Goal: Transaction & Acquisition: Purchase product/service

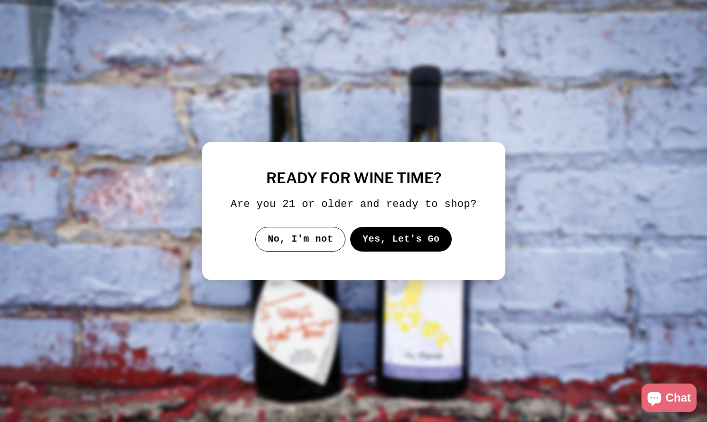
drag, startPoint x: 322, startPoint y: 249, endPoint x: 416, endPoint y: 247, distance: 93.4
click at [417, 247] on div "No, I'm not Yes, Let's Go" at bounding box center [353, 239] width 246 height 25
click at [416, 247] on button "Yes, Let's Go" at bounding box center [401, 239] width 102 height 25
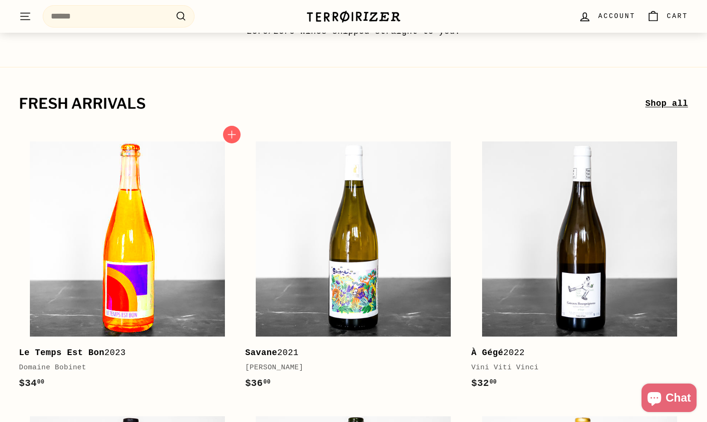
scroll to position [186, 0]
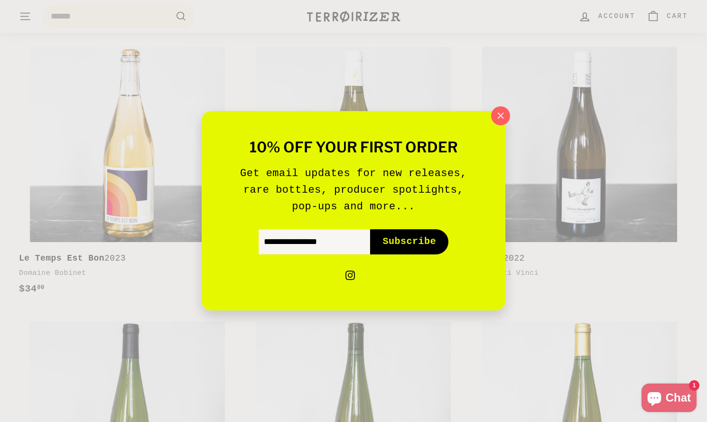
click at [499, 119] on icon "button" at bounding box center [500, 115] width 13 height 13
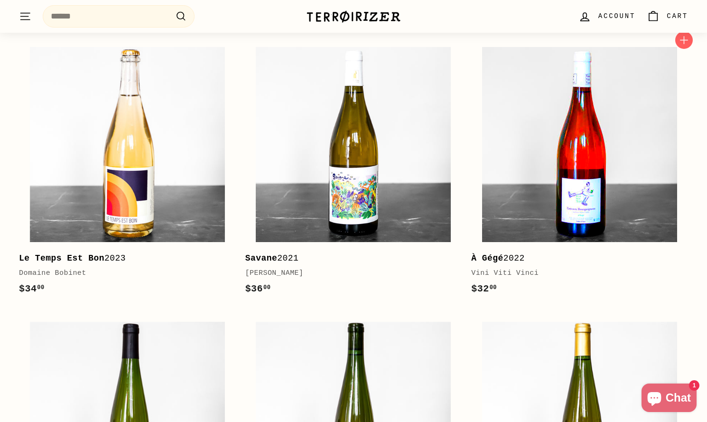
click at [544, 145] on img at bounding box center [579, 144] width 195 height 195
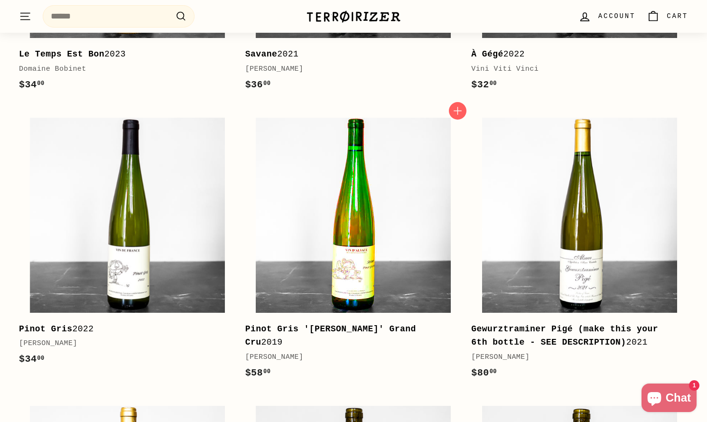
scroll to position [399, 0]
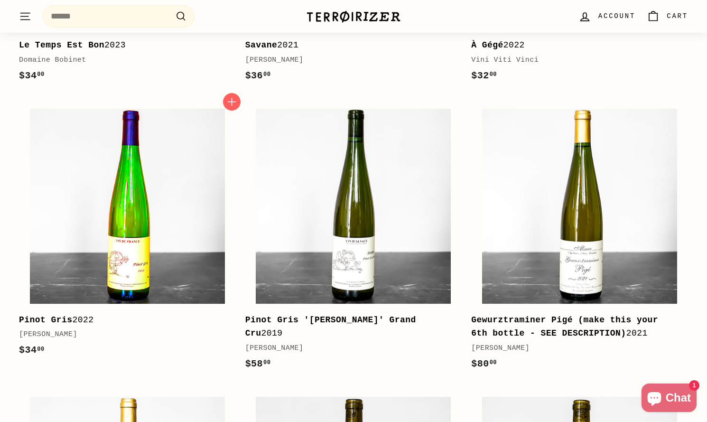
click at [159, 218] on img at bounding box center [127, 206] width 195 height 195
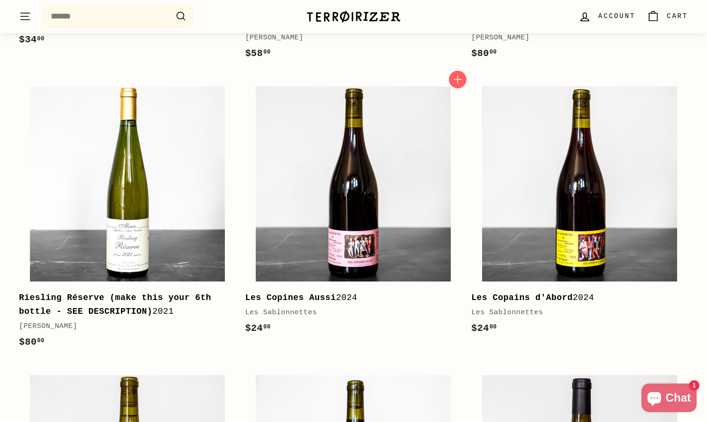
scroll to position [664, 0]
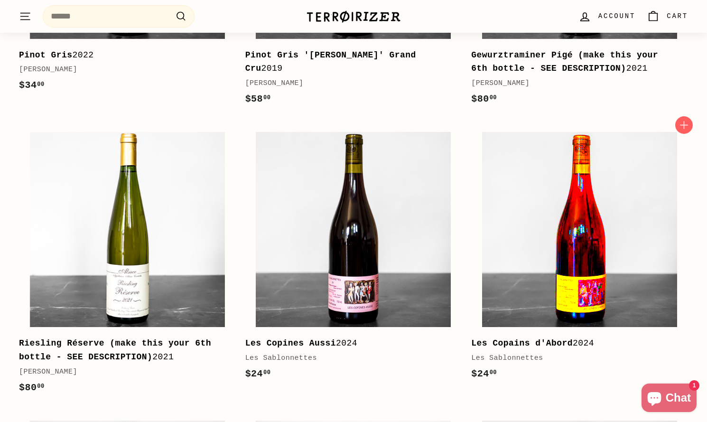
click at [584, 297] on img at bounding box center [579, 229] width 195 height 195
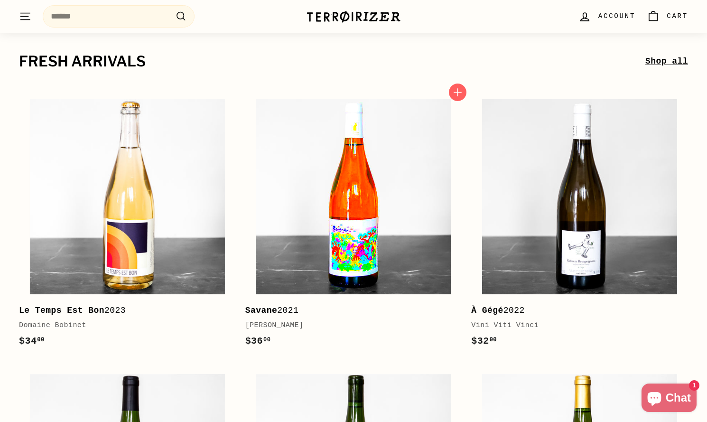
scroll to position [0, 0]
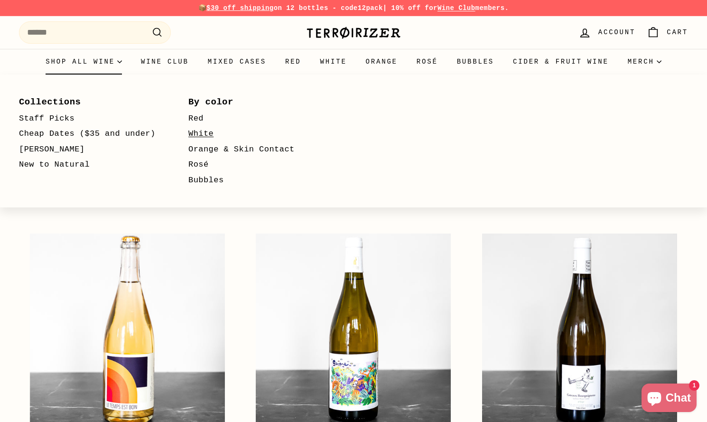
click at [197, 135] on link "White" at bounding box center [259, 134] width 142 height 16
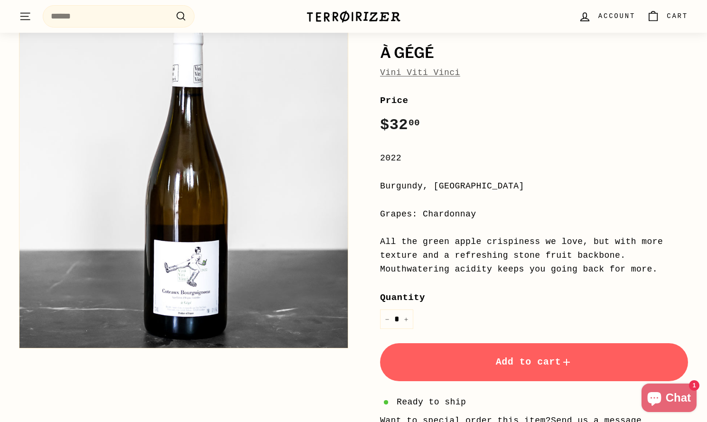
scroll to position [81, 0]
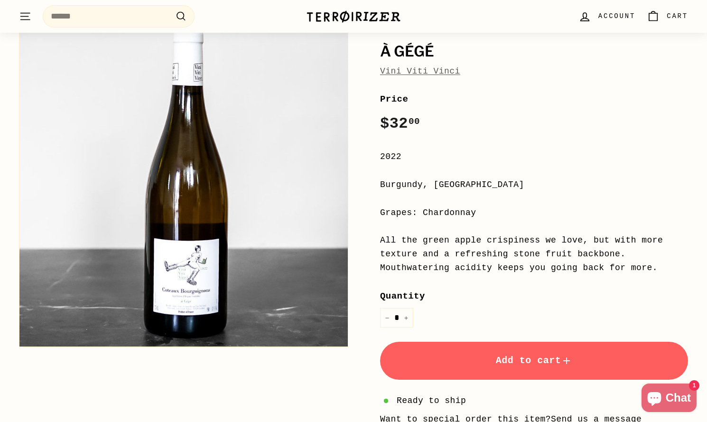
click at [544, 355] on span "Add to cart" at bounding box center [534, 360] width 77 height 11
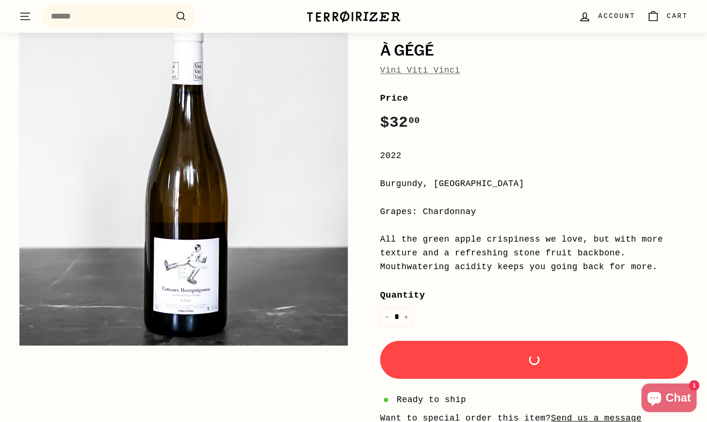
scroll to position [81, 0]
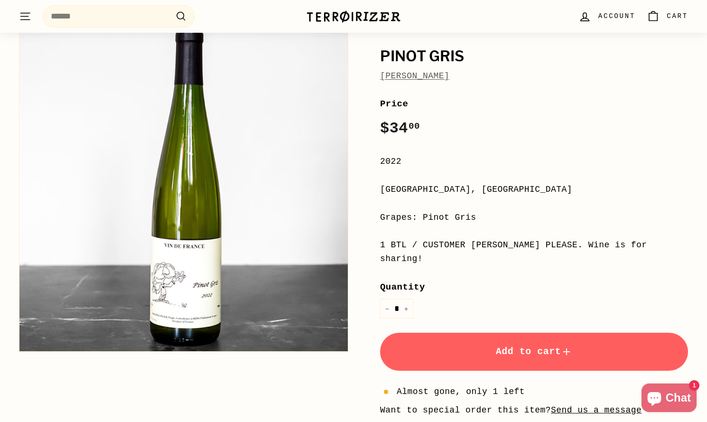
click at [503, 332] on button "Add to cart" at bounding box center [534, 351] width 308 height 38
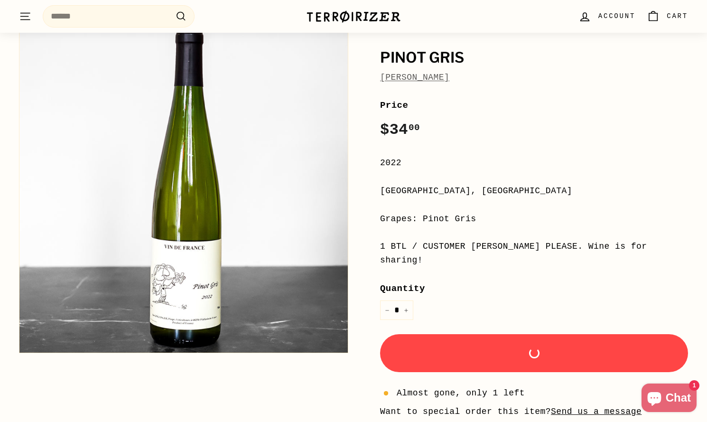
scroll to position [74, 0]
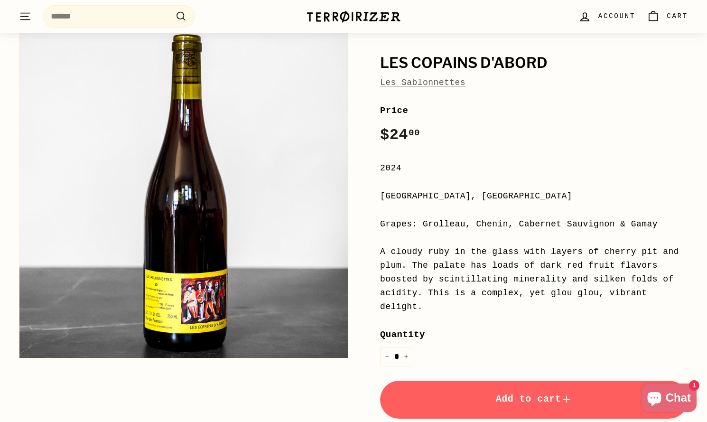
scroll to position [73, 0]
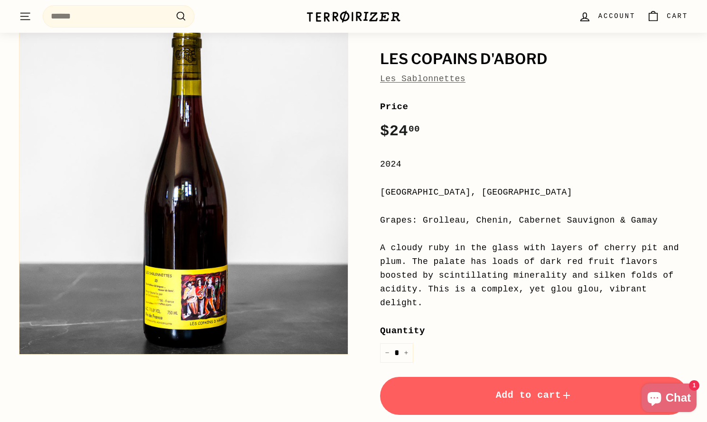
click at [556, 396] on span "Add to cart" at bounding box center [534, 394] width 77 height 11
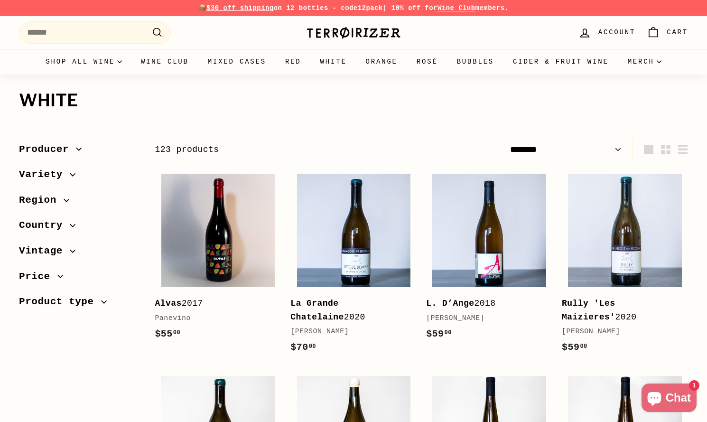
click at [577, 154] on select "**********" at bounding box center [565, 149] width 119 height 21
select select "**********"
click at [506, 139] on select "**********" at bounding box center [565, 149] width 119 height 21
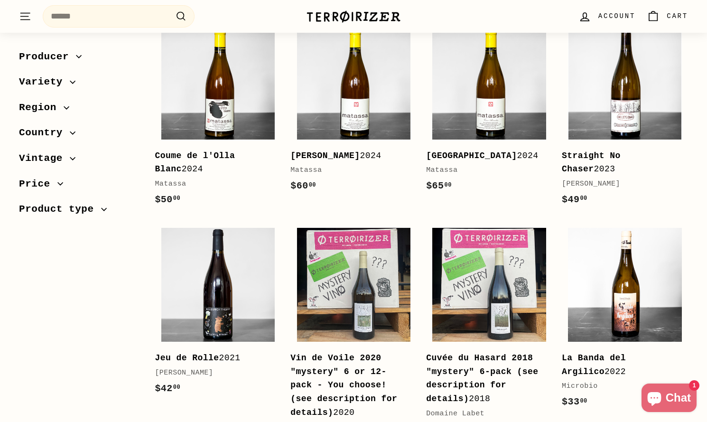
scroll to position [1224, 0]
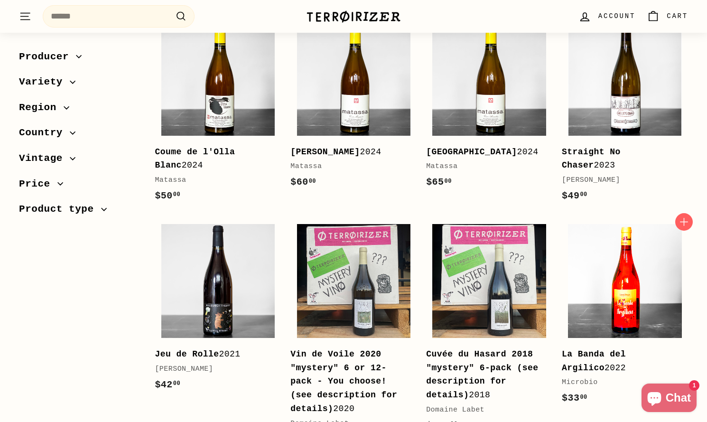
click at [586, 278] on img at bounding box center [624, 280] width 113 height 113
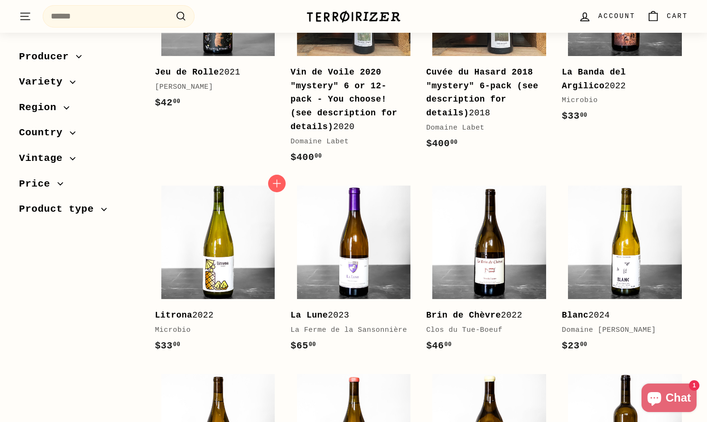
scroll to position [1527, 0]
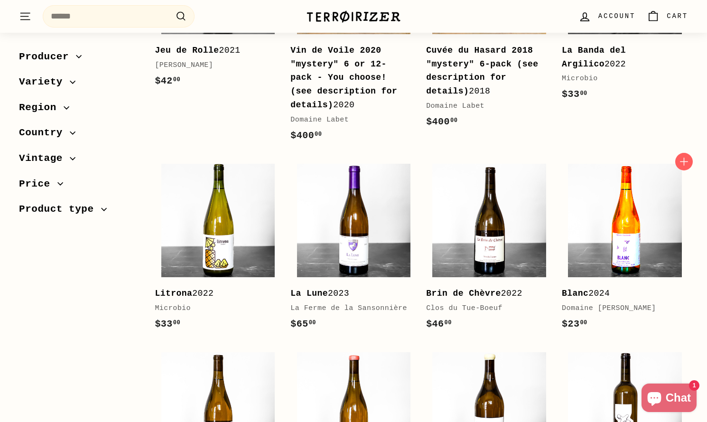
click at [623, 184] on img at bounding box center [624, 220] width 113 height 113
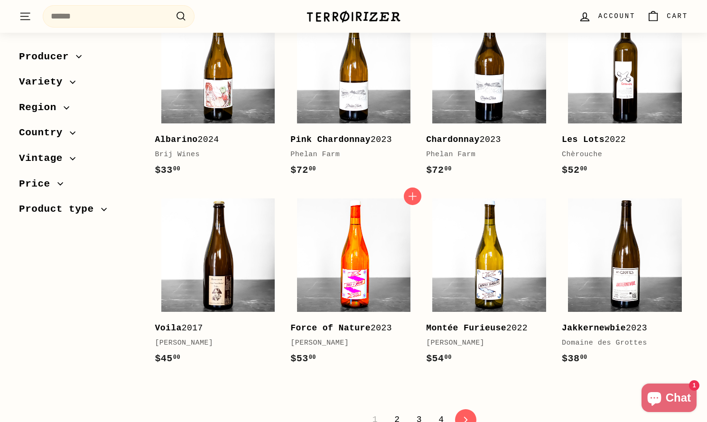
scroll to position [1884, 0]
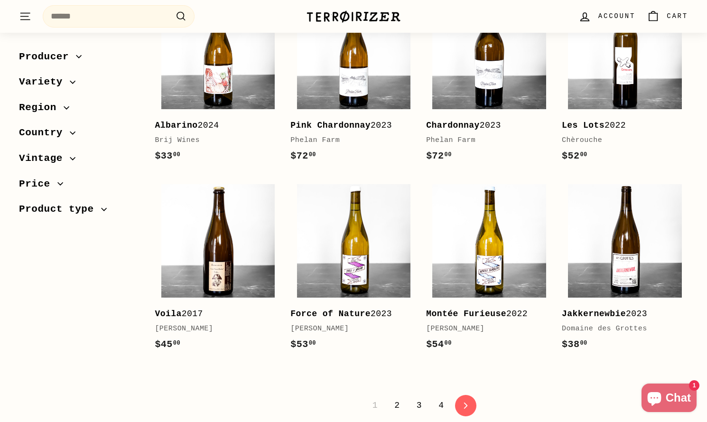
click at [396, 397] on link "2" at bounding box center [396, 405] width 17 height 16
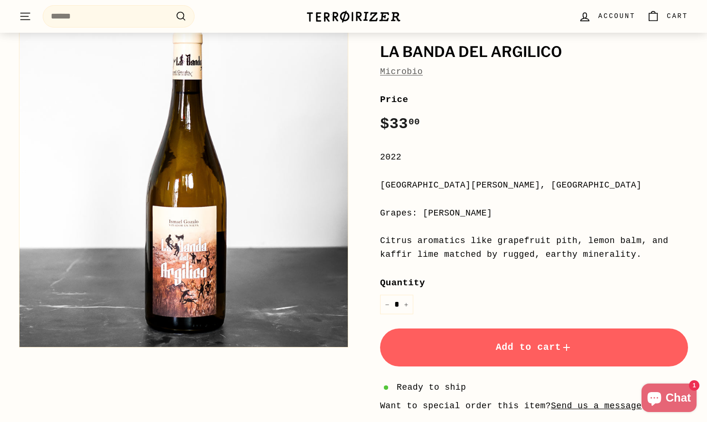
scroll to position [85, 0]
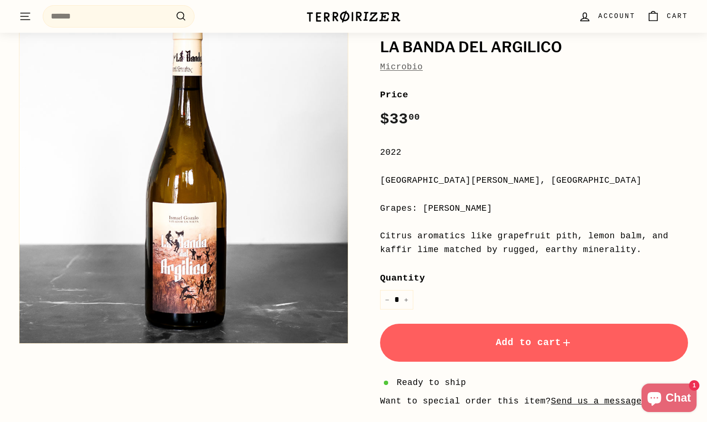
click at [543, 332] on button "Add to cart" at bounding box center [534, 342] width 308 height 38
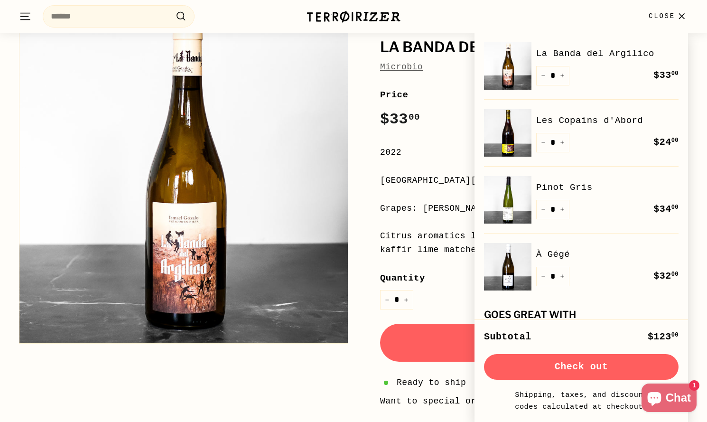
drag, startPoint x: 455, startPoint y: 240, endPoint x: 342, endPoint y: 46, distance: 225.1
click at [455, 240] on div "Citrus aromatics like grapefruit pith, lemon balm, and kaffir lime matched by r…" at bounding box center [534, 243] width 308 height 28
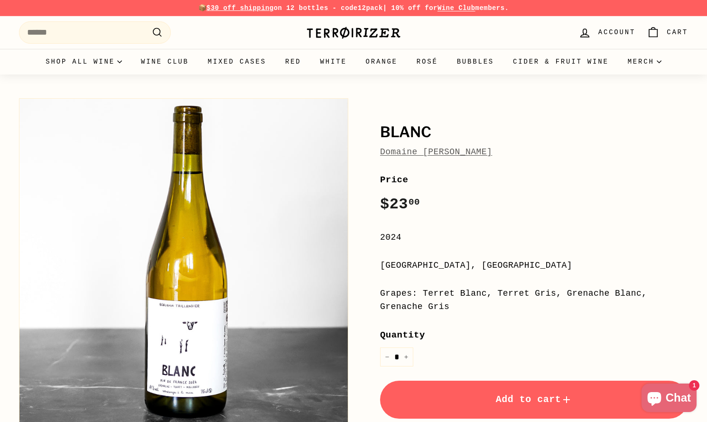
scroll to position [50, 0]
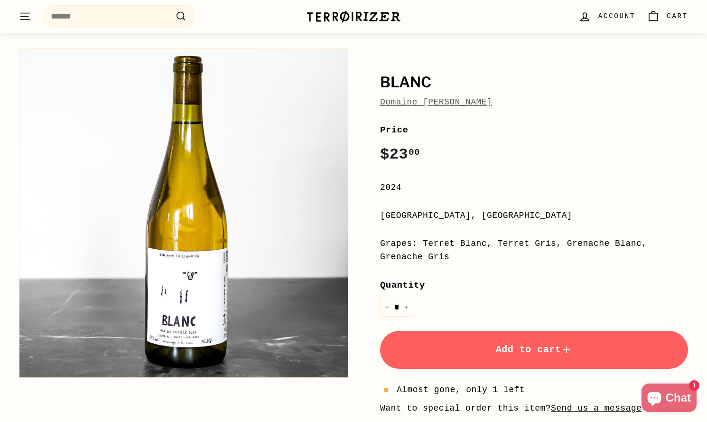
click at [549, 351] on span "Add to cart" at bounding box center [534, 349] width 77 height 11
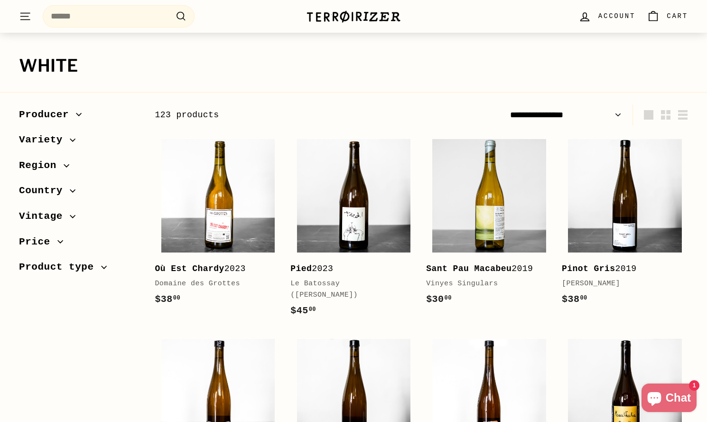
scroll to position [71, 0]
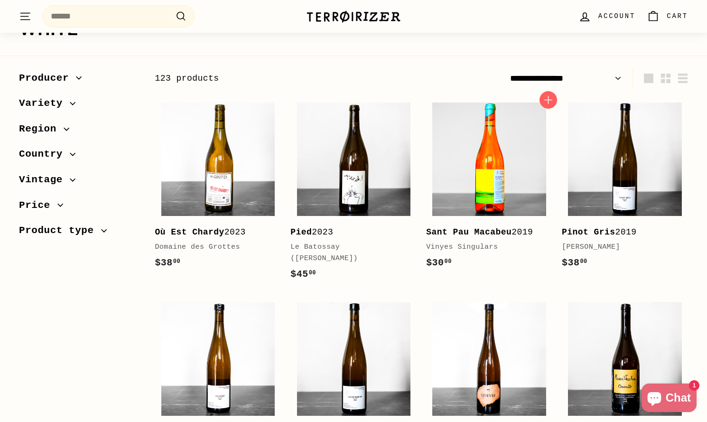
click at [493, 176] on img at bounding box center [488, 158] width 113 height 113
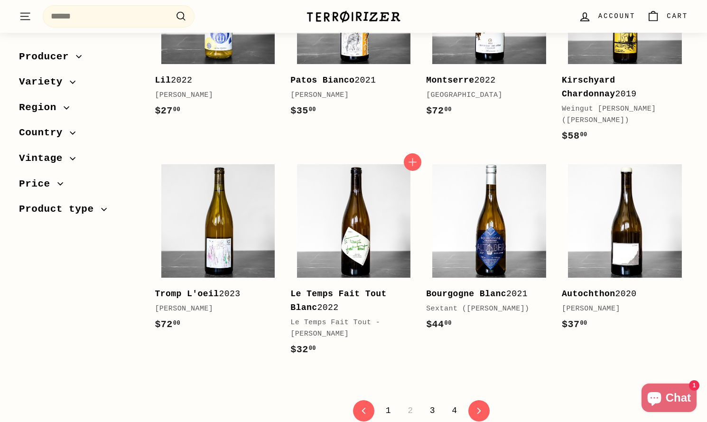
scroll to position [1826, 0]
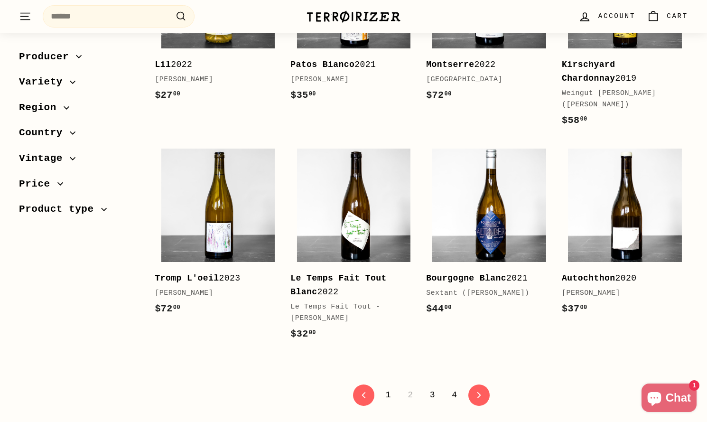
click at [432, 387] on link "3" at bounding box center [432, 395] width 17 height 16
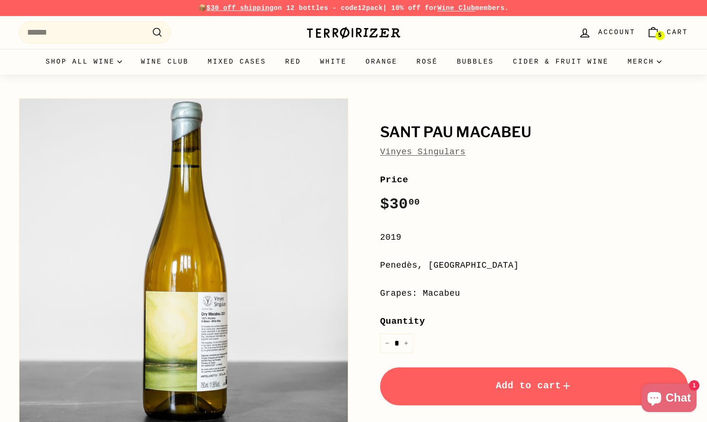
click at [549, 386] on span "Add to cart" at bounding box center [534, 385] width 77 height 11
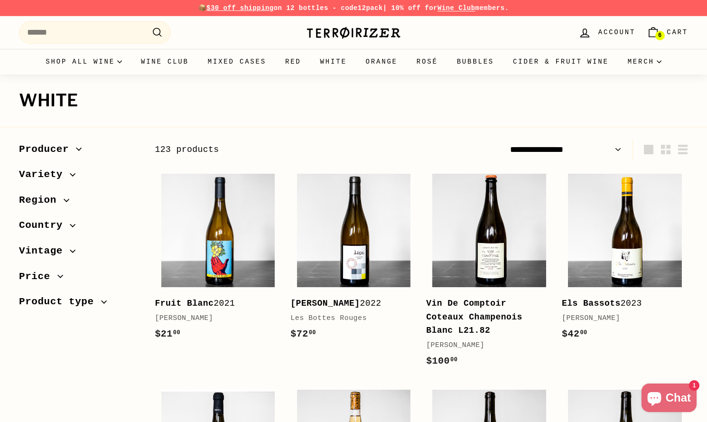
click at [69, 177] on span "Variety" at bounding box center [44, 174] width 51 height 16
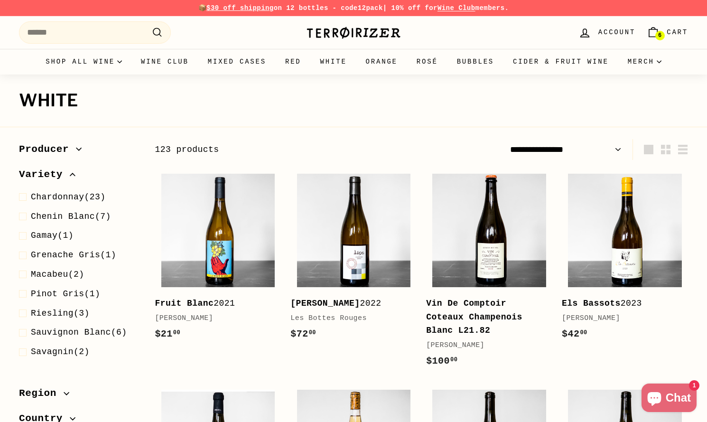
click at [69, 176] on span "Variety" at bounding box center [44, 174] width 51 height 16
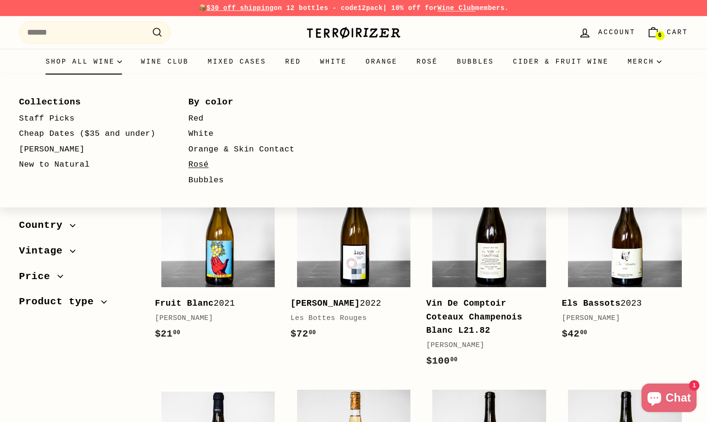
click at [204, 161] on link "Rosé" at bounding box center [259, 165] width 142 height 16
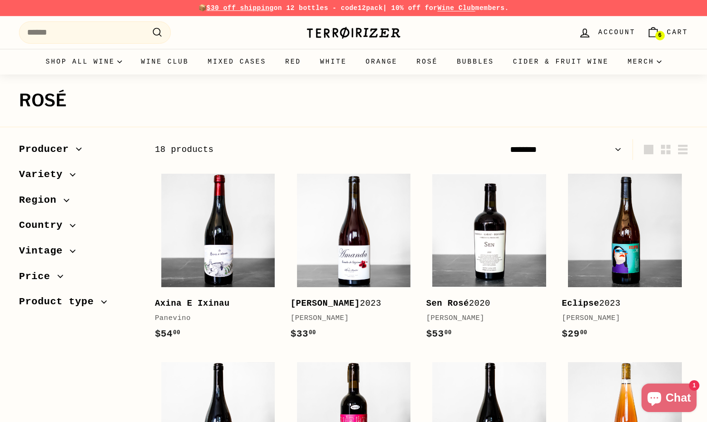
scroll to position [0, 0]
click at [545, 148] on select "**********" at bounding box center [565, 148] width 119 height 21
select select "**********"
click at [506, 138] on select "**********" at bounding box center [565, 148] width 119 height 21
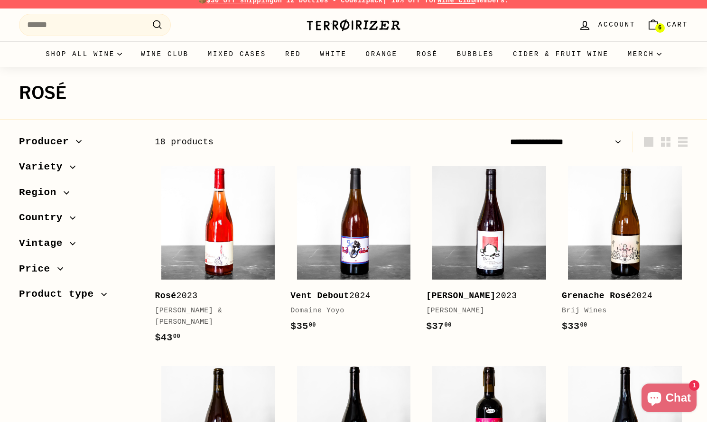
scroll to position [10, 0]
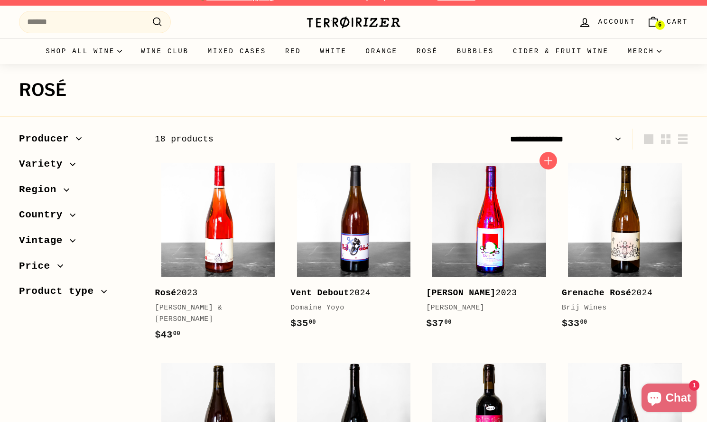
click at [492, 208] on img at bounding box center [488, 219] width 113 height 113
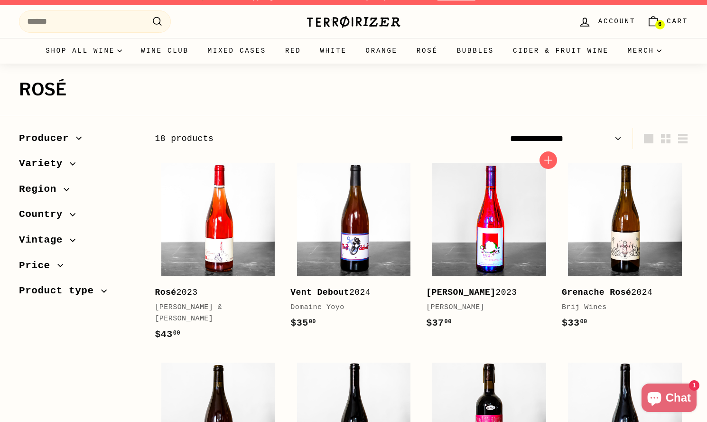
scroll to position [21, 0]
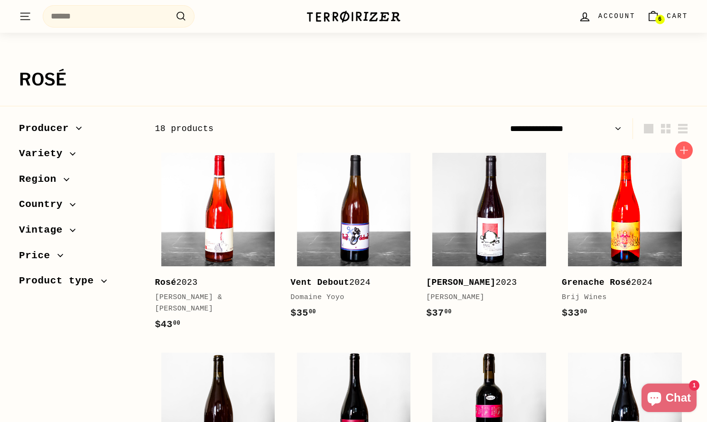
click at [620, 215] on img at bounding box center [624, 209] width 113 height 113
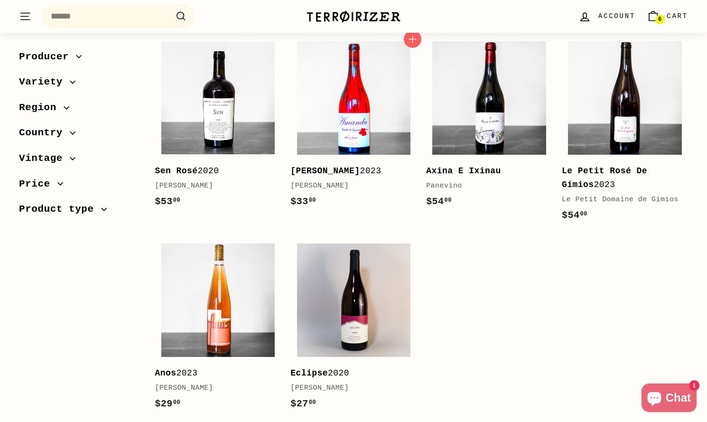
scroll to position [773, 0]
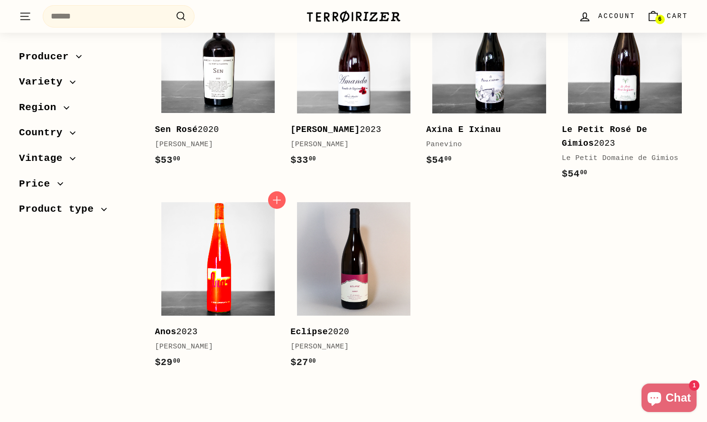
click at [242, 241] on img at bounding box center [217, 258] width 113 height 113
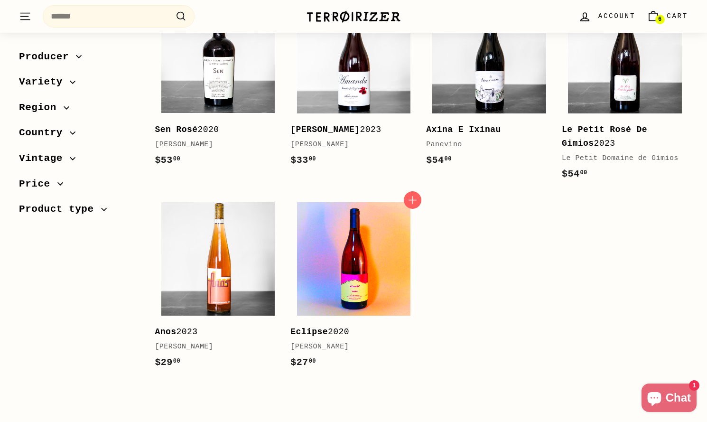
click at [385, 238] on img at bounding box center [353, 258] width 113 height 113
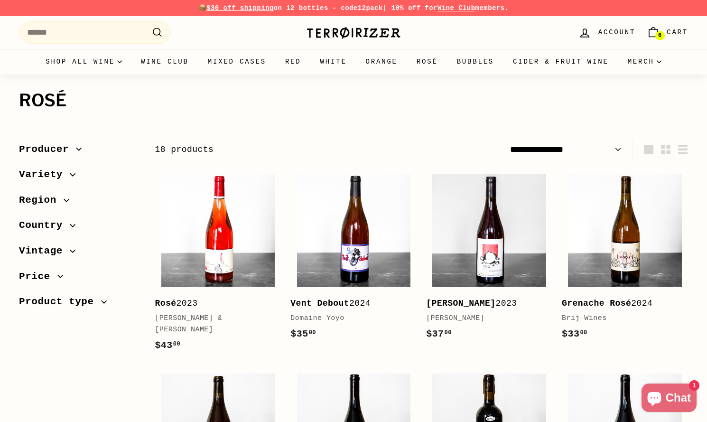
scroll to position [1, 0]
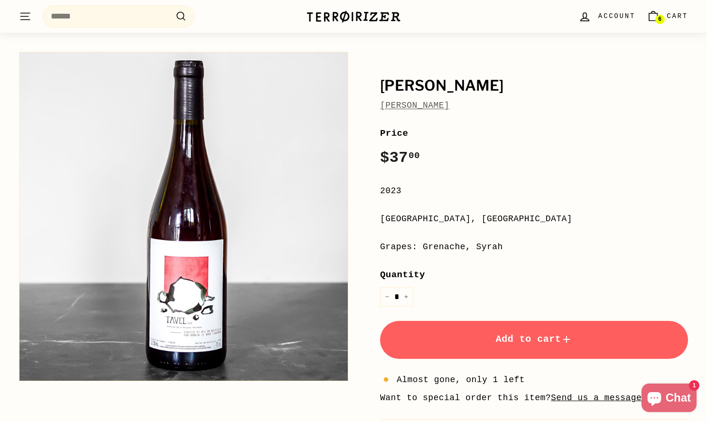
click at [518, 338] on span "Add to cart" at bounding box center [534, 338] width 77 height 11
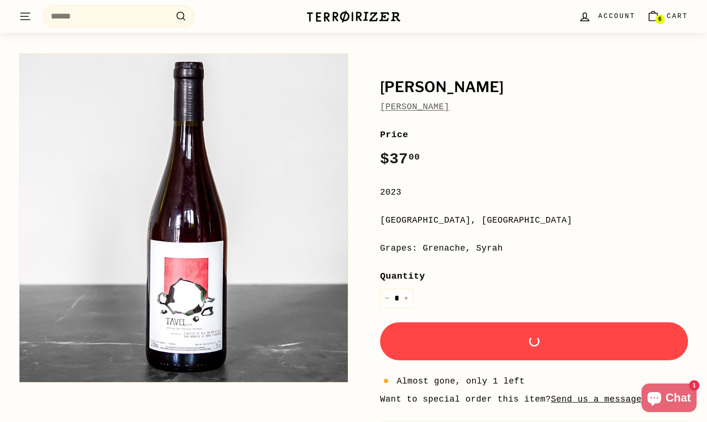
scroll to position [46, 0]
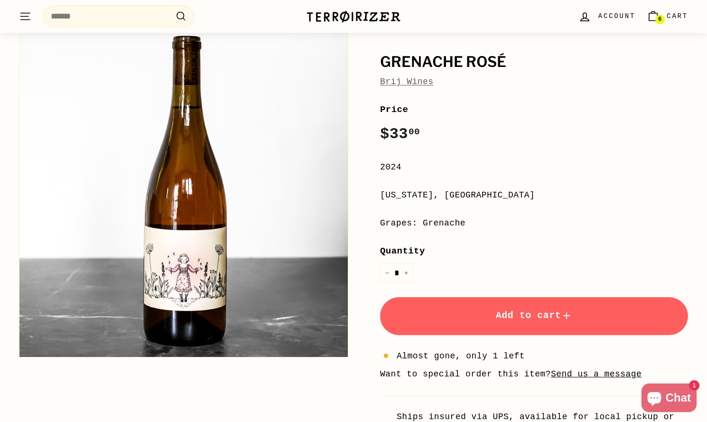
click at [488, 300] on button "Add to cart" at bounding box center [534, 316] width 308 height 38
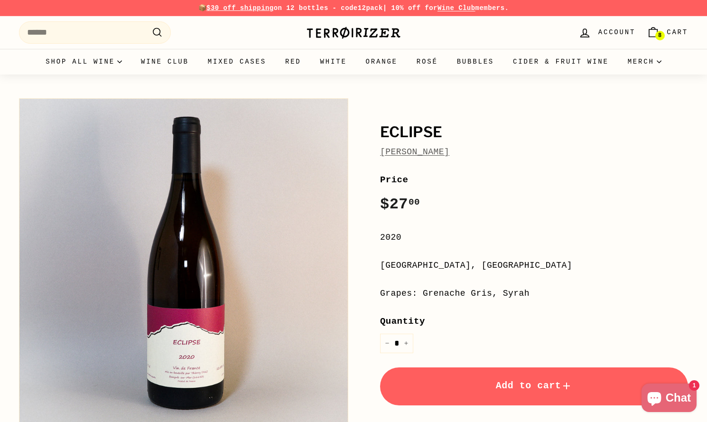
click at [555, 391] on span "Add to cart" at bounding box center [534, 385] width 77 height 11
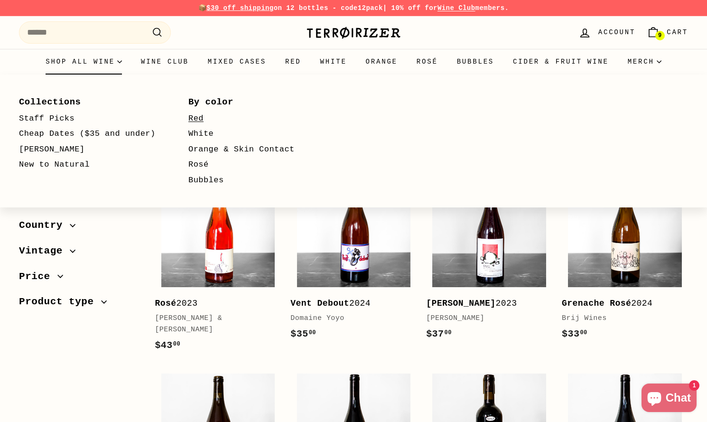
click at [193, 116] on link "Red" at bounding box center [259, 119] width 142 height 16
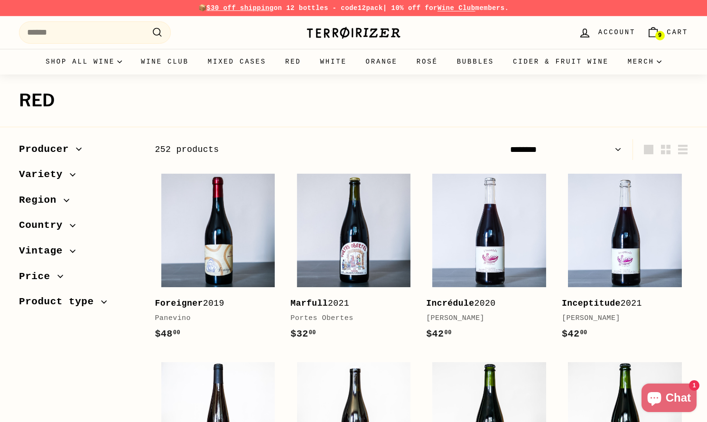
click at [550, 145] on select "**********" at bounding box center [565, 149] width 119 height 21
select select "**********"
click at [506, 139] on select "**********" at bounding box center [565, 149] width 119 height 21
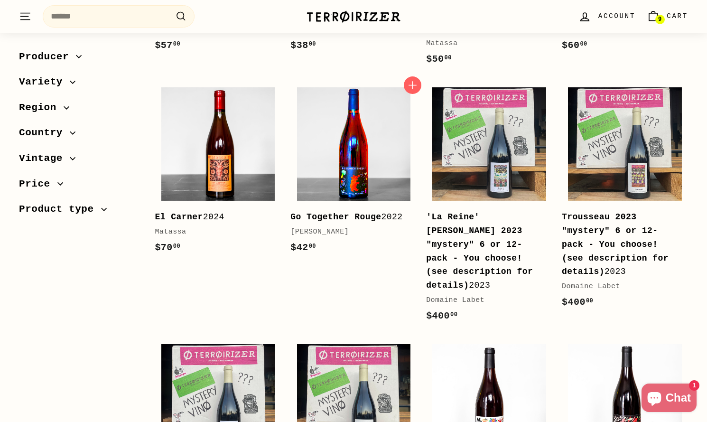
scroll to position [636, 0]
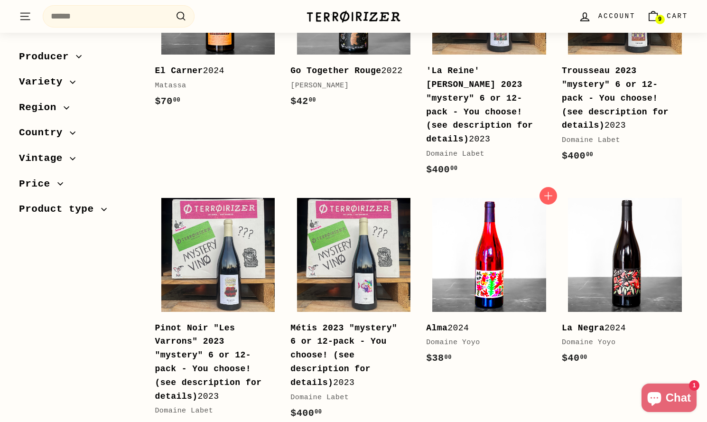
click at [492, 244] on img at bounding box center [488, 254] width 113 height 113
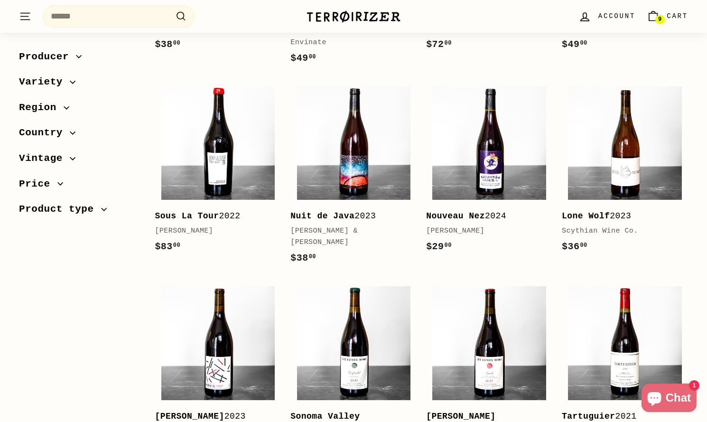
scroll to position [1236, 0]
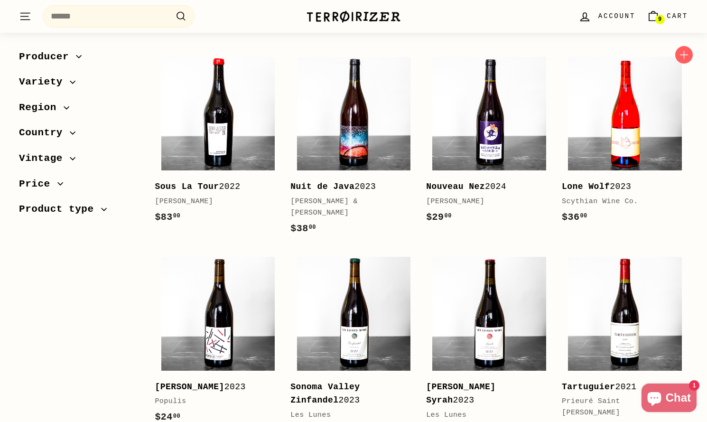
click at [636, 131] on img at bounding box center [624, 113] width 113 height 113
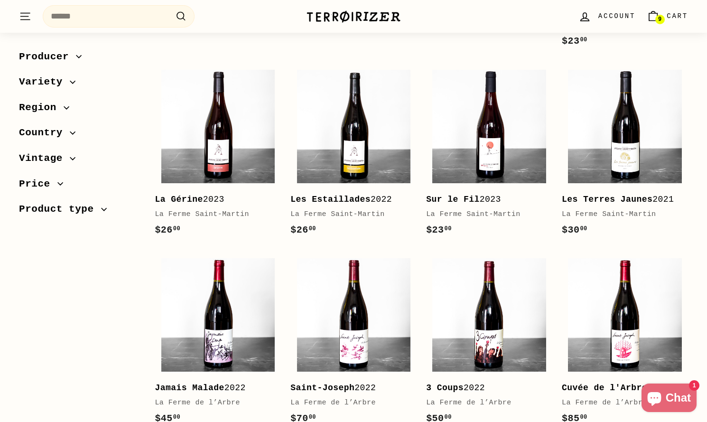
scroll to position [1895, 0]
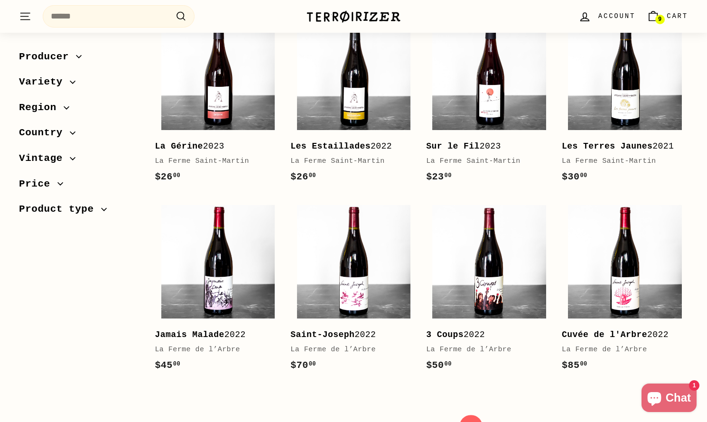
click at [471, 421] on icon at bounding box center [471, 426] width 4 height 7
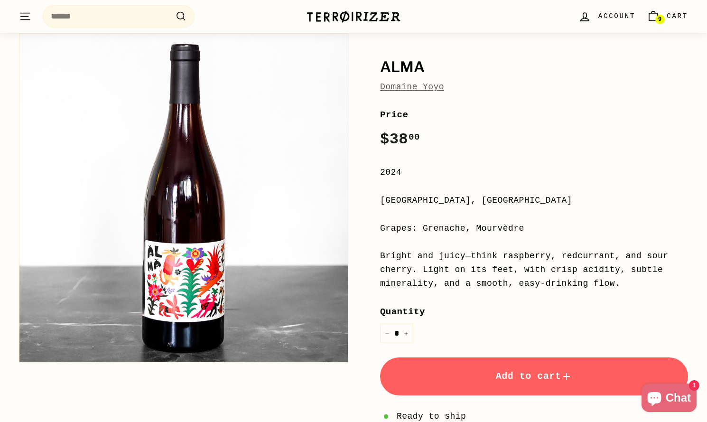
scroll to position [68, 0]
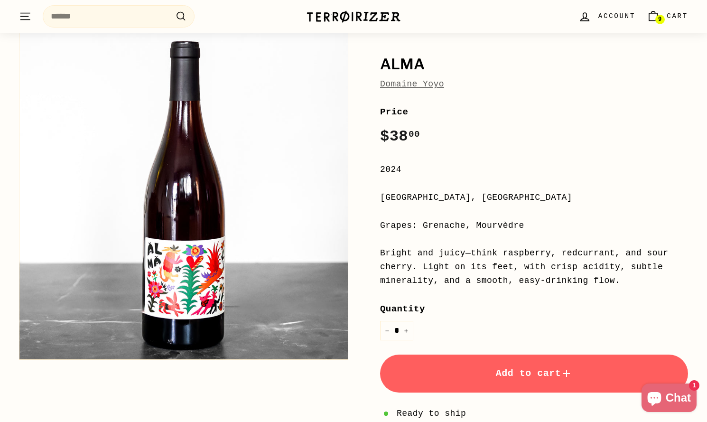
click at [512, 378] on span "Add to cart" at bounding box center [534, 373] width 77 height 11
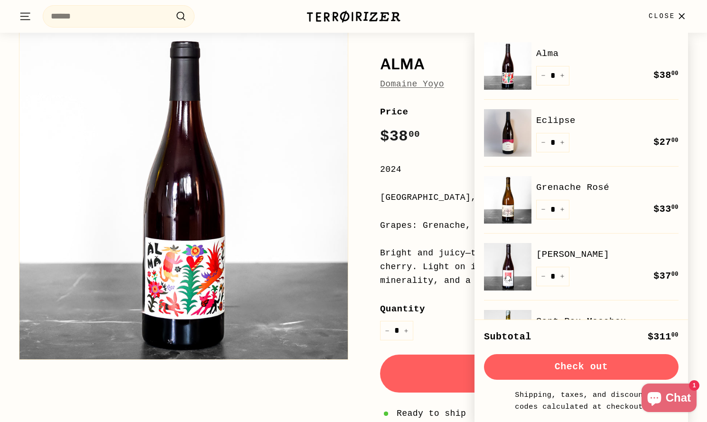
click at [435, 256] on div "Bright and juicy—think raspberry, redcurrant, and sour cherry. Light on its fee…" at bounding box center [534, 266] width 308 height 41
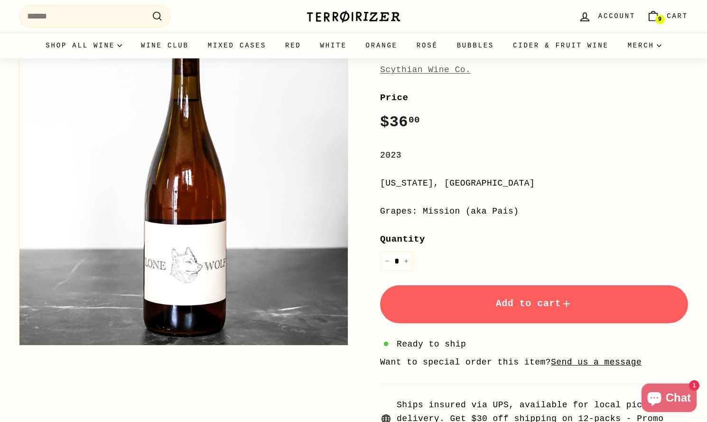
scroll to position [124, 0]
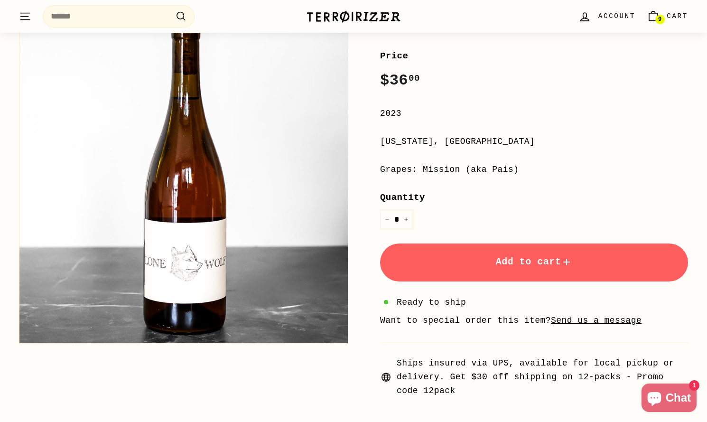
click at [474, 259] on button "Add to cart" at bounding box center [534, 262] width 308 height 38
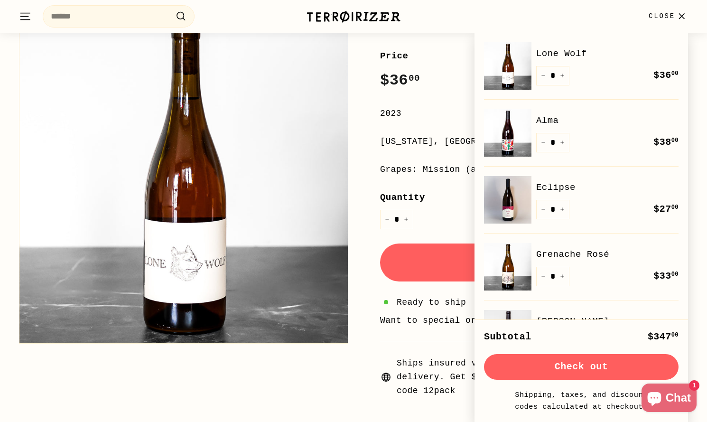
click at [415, 168] on div "Grapes: Mission (aka Pais)" at bounding box center [534, 170] width 308 height 14
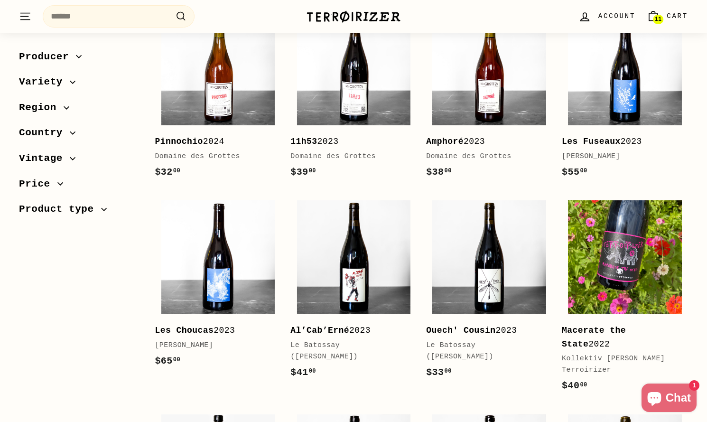
scroll to position [349, 0]
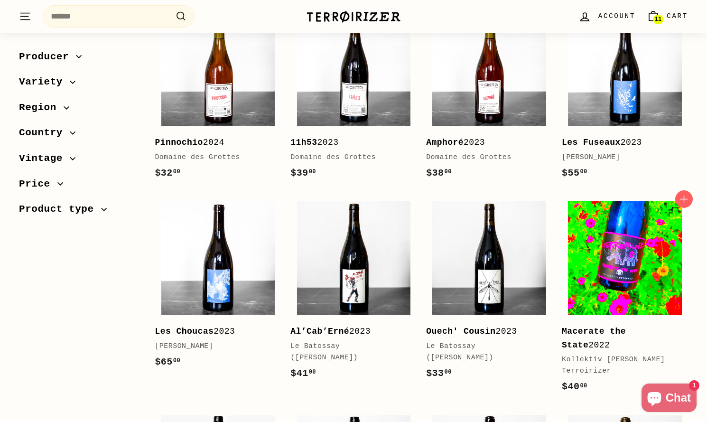
click at [607, 290] on img at bounding box center [624, 257] width 113 height 113
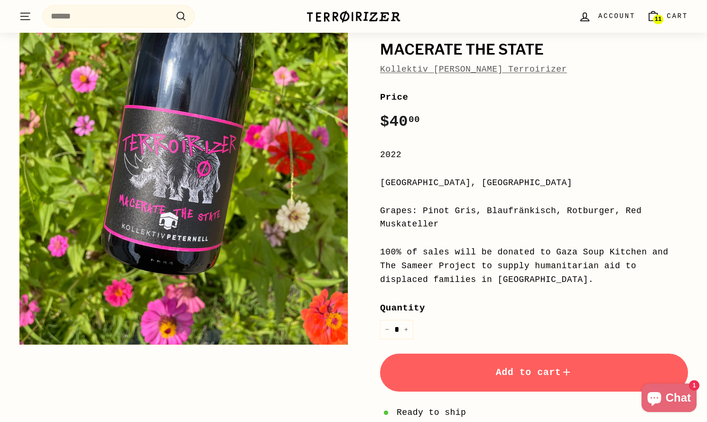
scroll to position [160, 0]
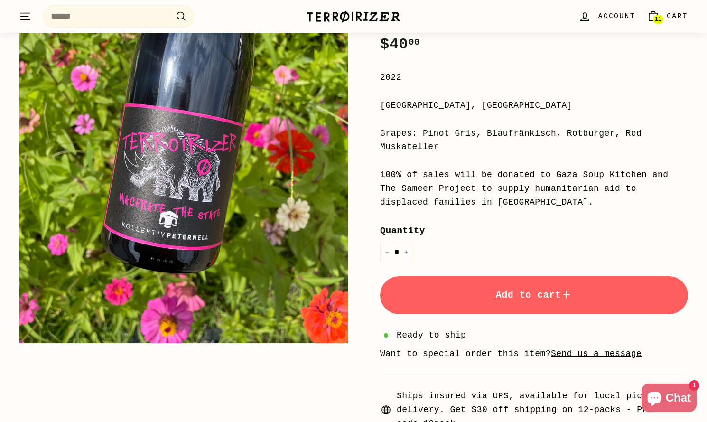
click at [531, 300] on button "Add to cart" at bounding box center [534, 295] width 308 height 38
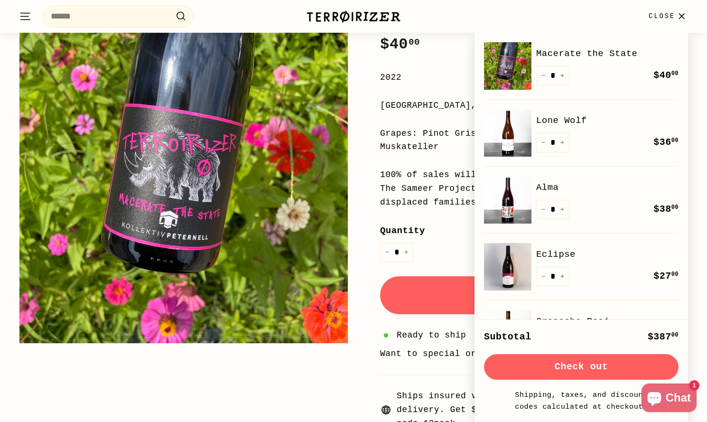
click at [448, 209] on div "100% of sales will be donated to Gaza Soup Kitchen and The Sameer Project to su…" at bounding box center [534, 188] width 308 height 41
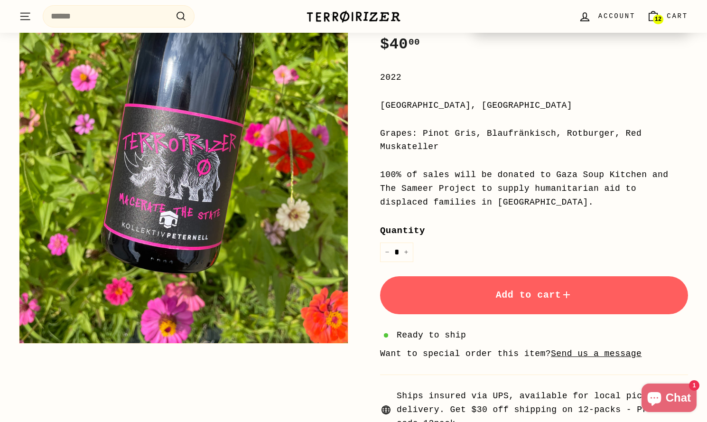
scroll to position [0, 0]
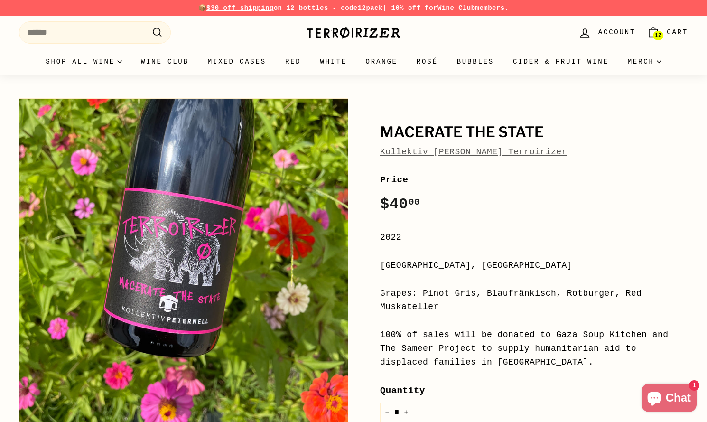
click at [670, 34] on span "Cart" at bounding box center [676, 32] width 21 height 10
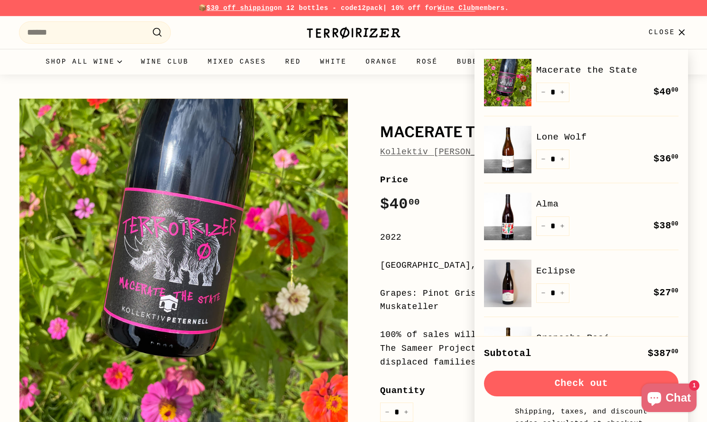
click at [593, 392] on button "Check out" at bounding box center [581, 383] width 194 height 26
